Goal: Task Accomplishment & Management: Use online tool/utility

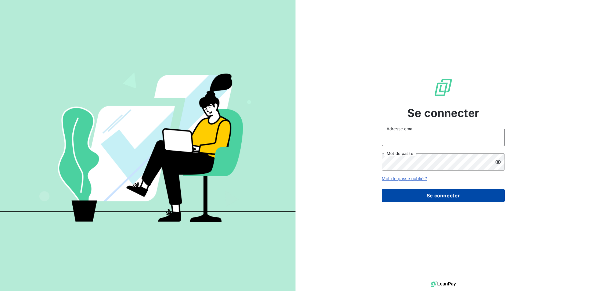
type input "[EMAIL_ADDRESS][DOMAIN_NAME]"
click at [435, 196] on button "Se connecter" at bounding box center [442, 195] width 123 height 13
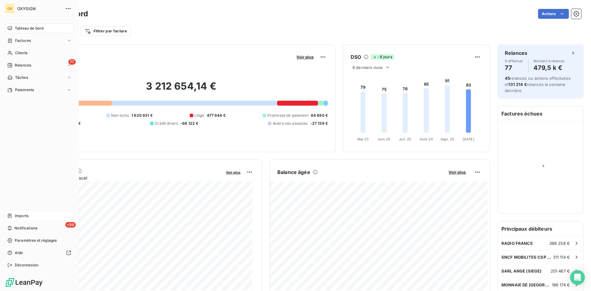
click at [28, 216] on span "Imports" at bounding box center [22, 216] width 14 height 6
